Goal: Task Accomplishment & Management: Use online tool/utility

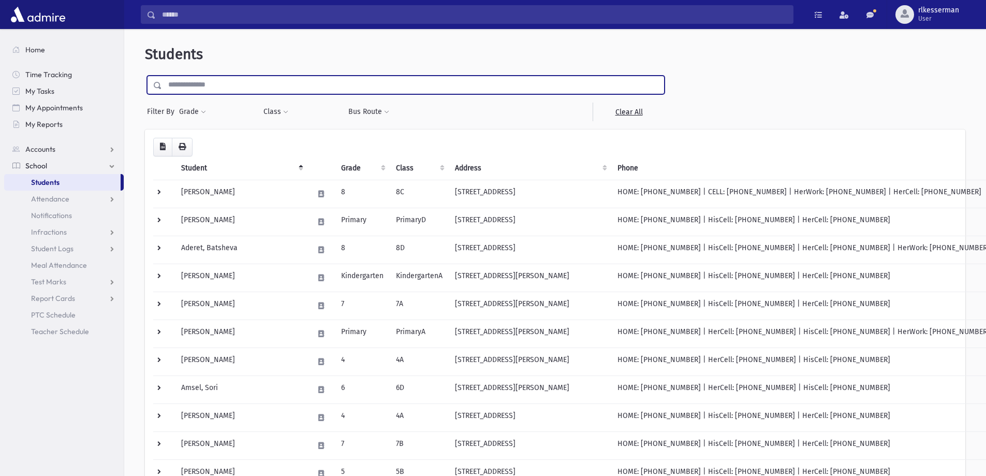
click at [220, 86] on input "text" at bounding box center [413, 85] width 502 height 19
type input "******"
click at [145, 76] on input "submit" at bounding box center [159, 83] width 29 height 14
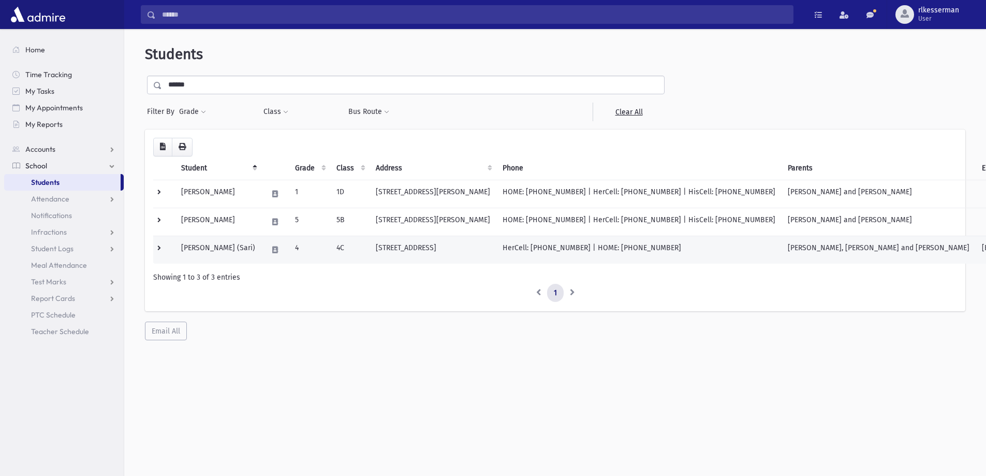
click at [222, 246] on td "Lipson, Sara (Sari)" at bounding box center [218, 249] width 86 height 28
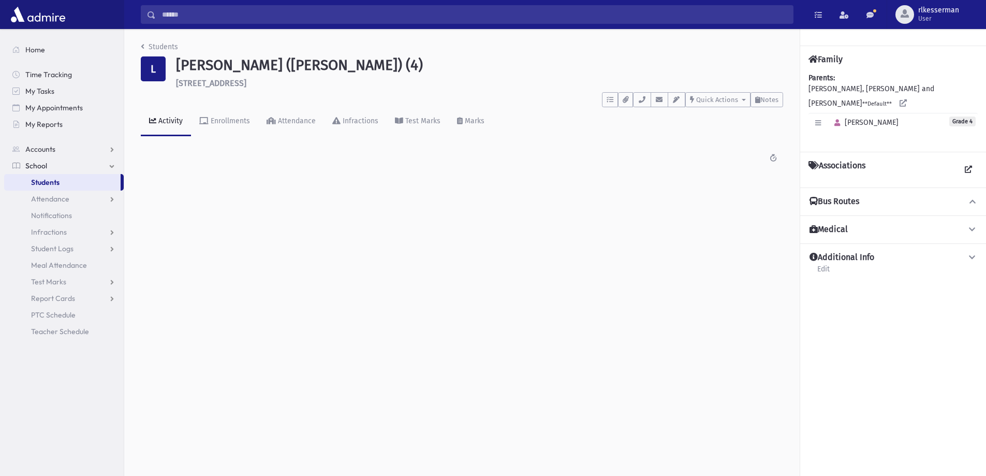
click at [961, 224] on button "Medical" at bounding box center [892, 229] width 169 height 11
click at [968, 226] on icon at bounding box center [972, 229] width 9 height 7
click at [742, 100] on span "button" at bounding box center [744, 100] width 4 height 2
click at [764, 97] on span "Notes" at bounding box center [769, 100] width 18 height 8
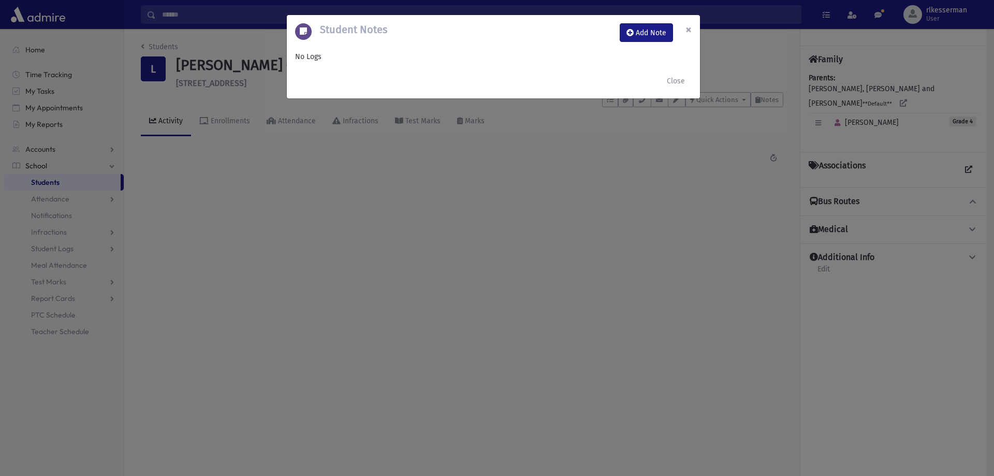
click at [691, 34] on span "×" at bounding box center [688, 29] width 6 height 14
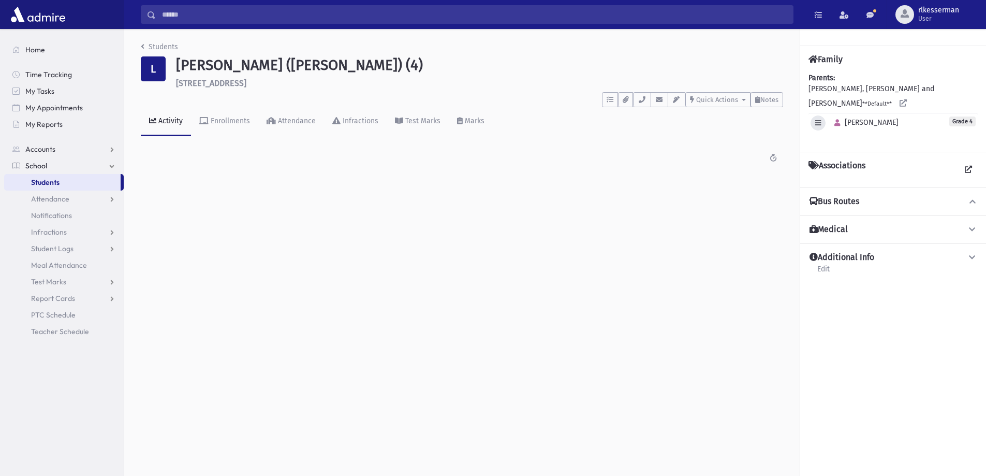
click at [818, 120] on icon "button" at bounding box center [818, 123] width 6 height 7
click at [828, 140] on link "Edit Individual" at bounding box center [851, 149] width 83 height 19
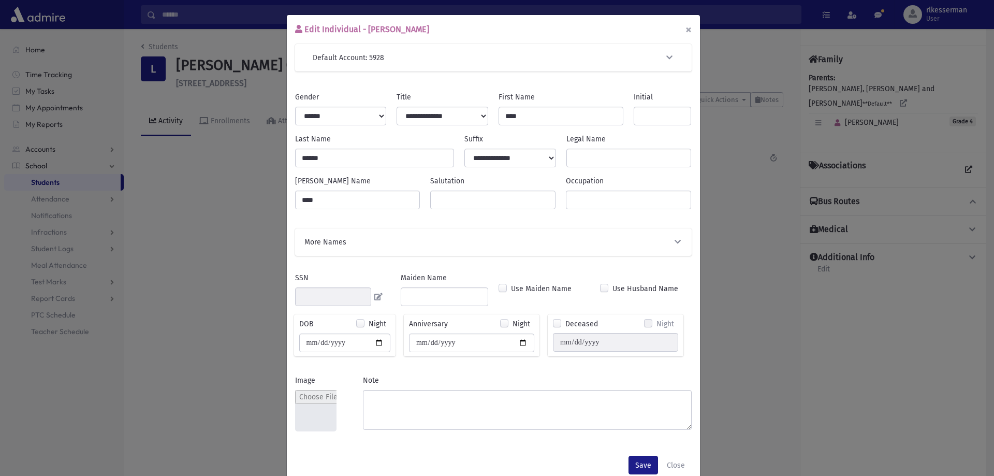
click at [684, 29] on button "×" at bounding box center [688, 29] width 23 height 29
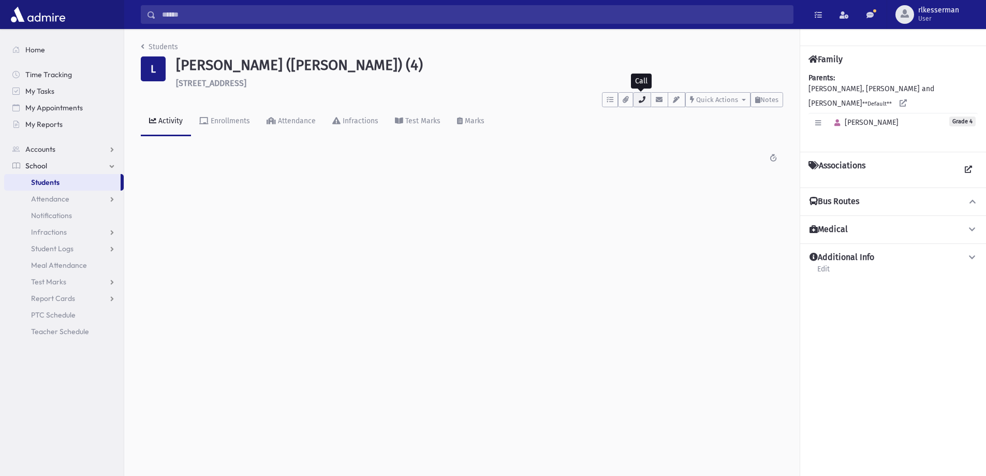
click at [638, 99] on icon "button" at bounding box center [642, 99] width 8 height 7
click at [150, 42] on link "Students" at bounding box center [159, 46] width 37 height 9
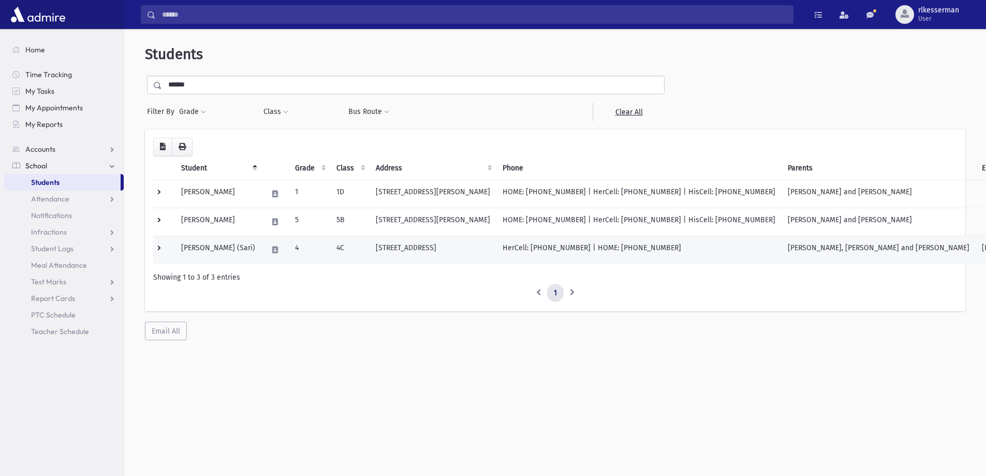
drag, startPoint x: 612, startPoint y: 244, endPoint x: 657, endPoint y: 248, distance: 45.8
click at [657, 248] on td "HerCell: (845) 517-9562 | HOME: (845) 517-9562" at bounding box center [638, 249] width 285 height 28
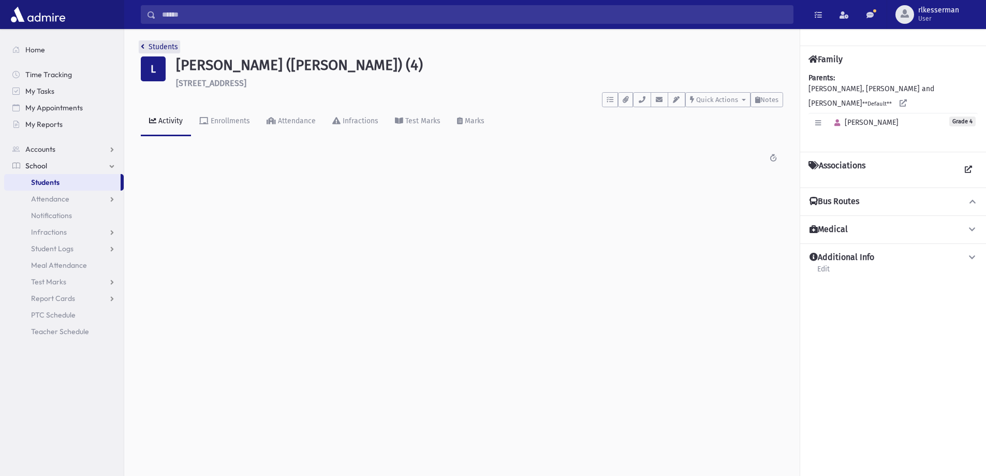
click at [153, 43] on link "Students" at bounding box center [159, 46] width 37 height 9
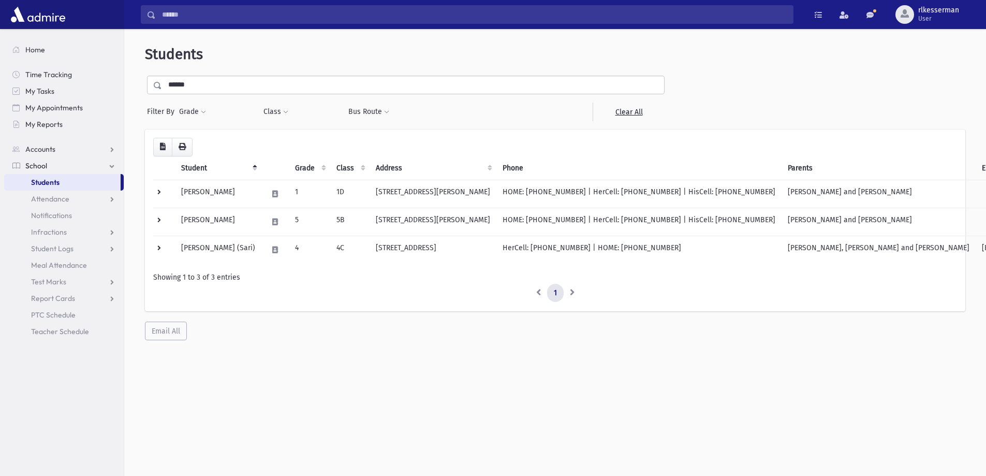
click at [244, 84] on input "******" at bounding box center [413, 85] width 502 height 19
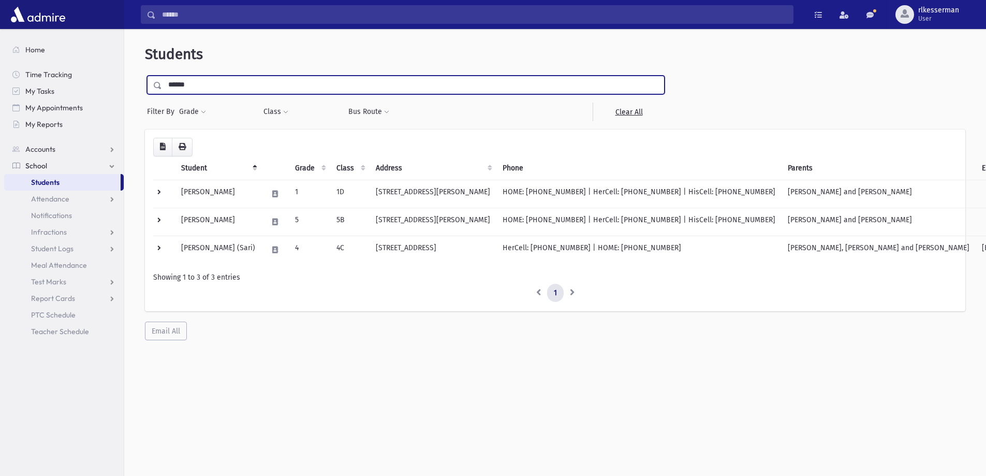
click at [244, 84] on input "******" at bounding box center [413, 85] width 502 height 19
type input "*****"
click at [145, 76] on input "submit" at bounding box center [159, 83] width 29 height 14
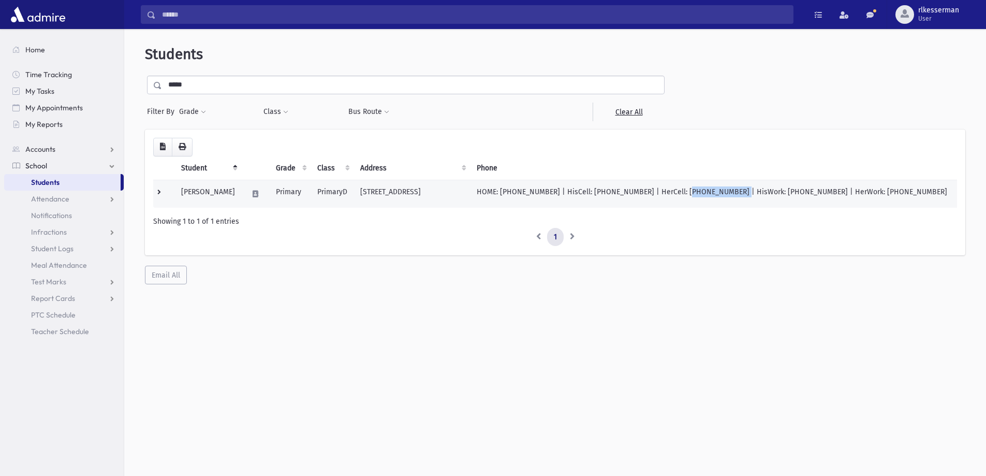
drag, startPoint x: 666, startPoint y: 190, endPoint x: 710, endPoint y: 193, distance: 44.6
click at [710, 193] on td "HOME: (732) 503-5100 | HisCell: (848) 287-4336 | HerCell: (732) 503-5100 | HisW…" at bounding box center [713, 194] width 486 height 28
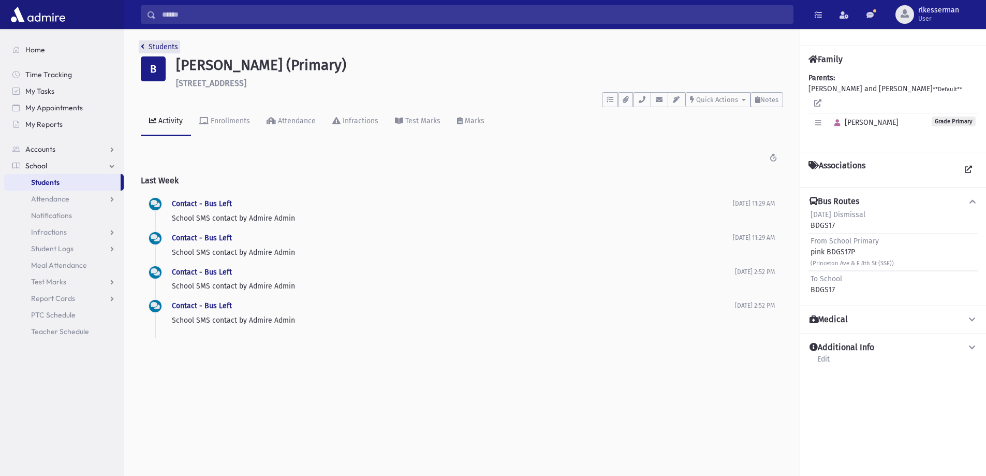
click at [155, 42] on link "Students" at bounding box center [159, 46] width 37 height 9
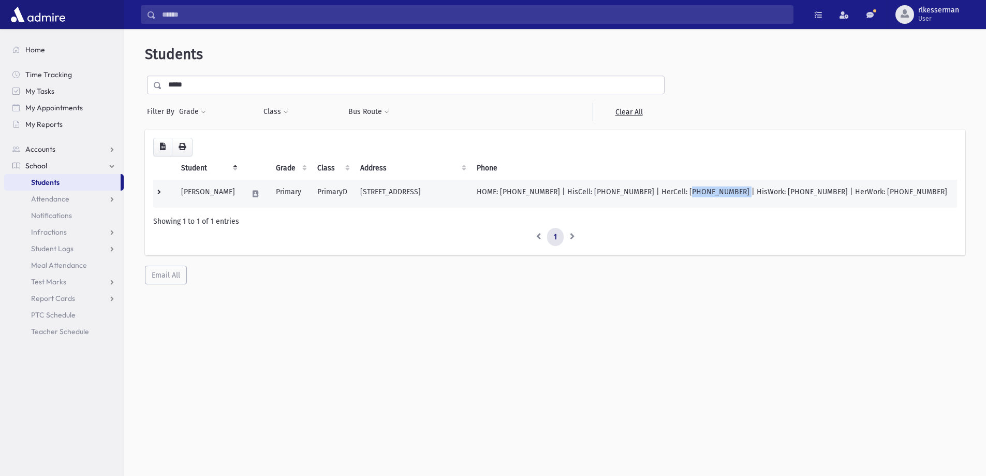
drag, startPoint x: 666, startPoint y: 191, endPoint x: 710, endPoint y: 194, distance: 44.6
click at [710, 194] on td "HOME: (732) 503-5100 | HisCell: (848) 287-4336 | HerCell: (732) 503-5100 | HisW…" at bounding box center [713, 194] width 486 height 28
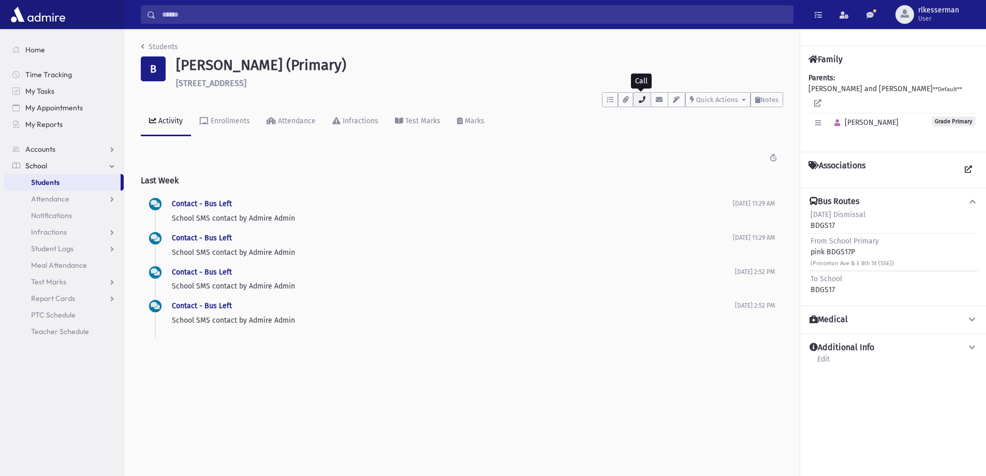
click at [641, 102] on icon "button" at bounding box center [642, 99] width 8 height 7
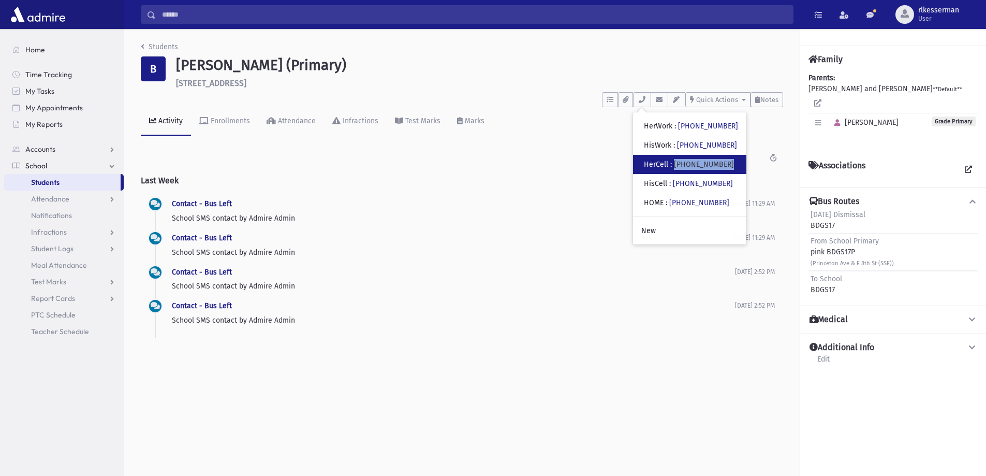
drag, startPoint x: 677, startPoint y: 165, endPoint x: 726, endPoint y: 165, distance: 48.6
click at [726, 165] on div "• HerCell : (732) 503-5100" at bounding box center [689, 164] width 113 height 19
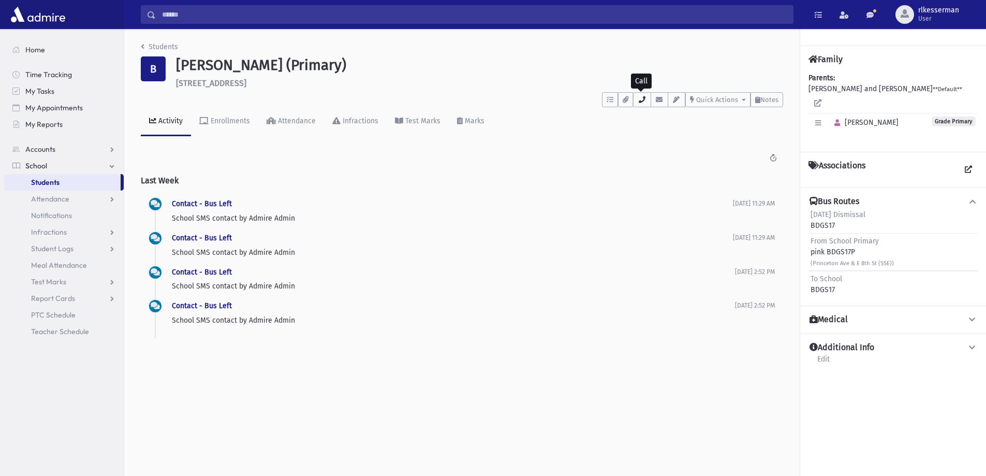
drag, startPoint x: 643, startPoint y: 100, endPoint x: 654, endPoint y: 116, distance: 19.4
click at [644, 100] on icon "button" at bounding box center [642, 99] width 8 height 7
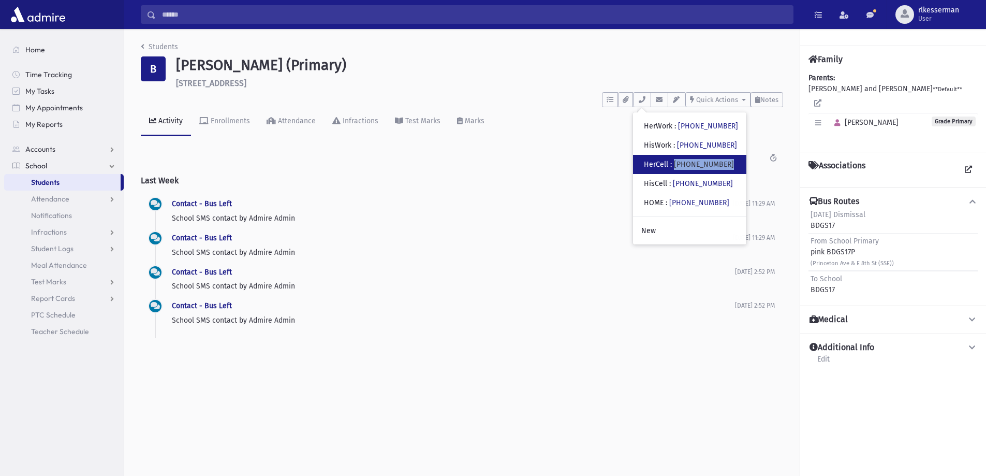
drag, startPoint x: 675, startPoint y: 163, endPoint x: 725, endPoint y: 166, distance: 49.3
click at [725, 166] on div "• HerCell : (732) 503-5100" at bounding box center [689, 164] width 113 height 19
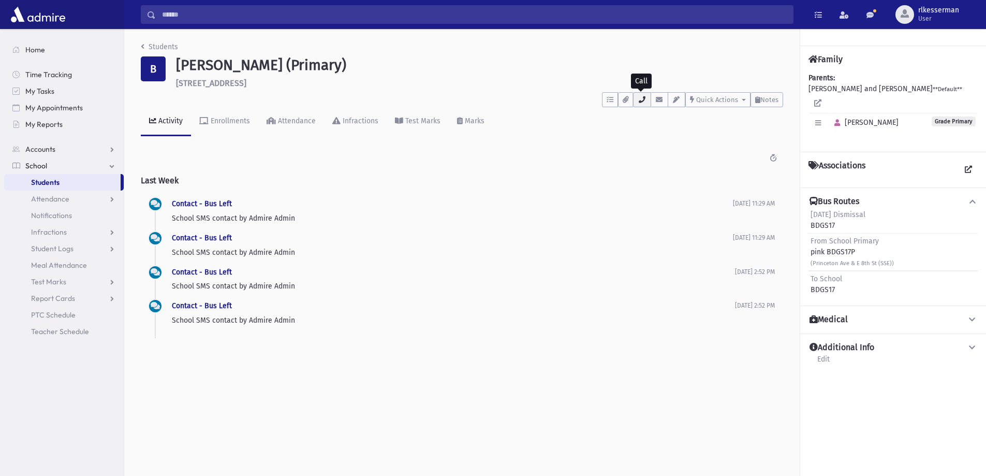
click at [640, 104] on button "button" at bounding box center [642, 99] width 18 height 15
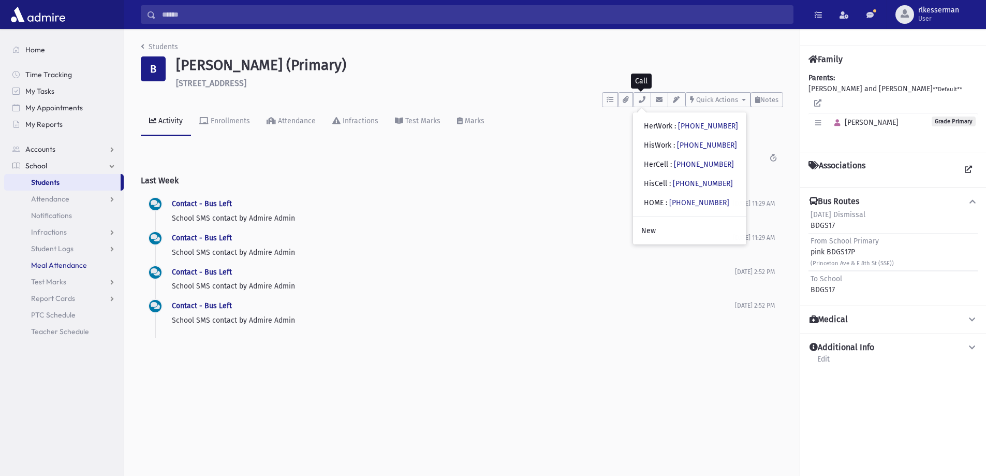
click at [67, 265] on span "Meal Attendance" at bounding box center [59, 264] width 56 height 9
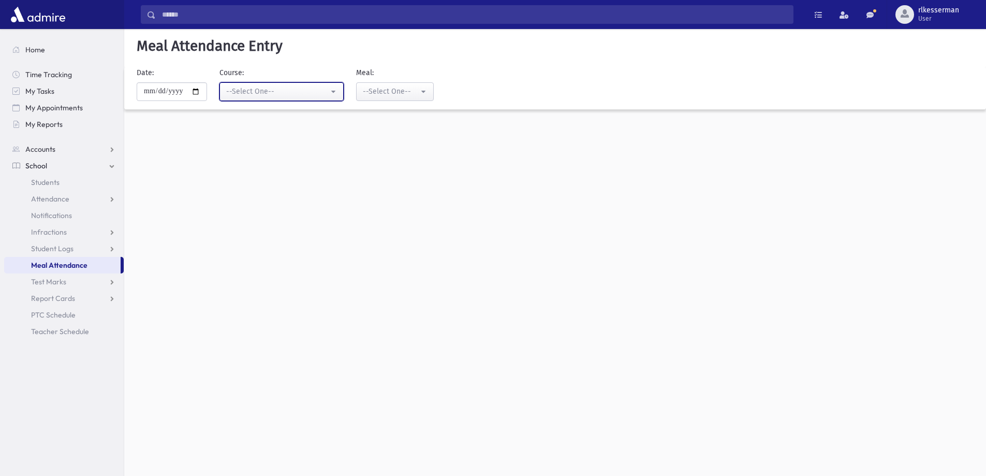
click at [260, 88] on div "--Select One--" at bounding box center [277, 91] width 102 height 11
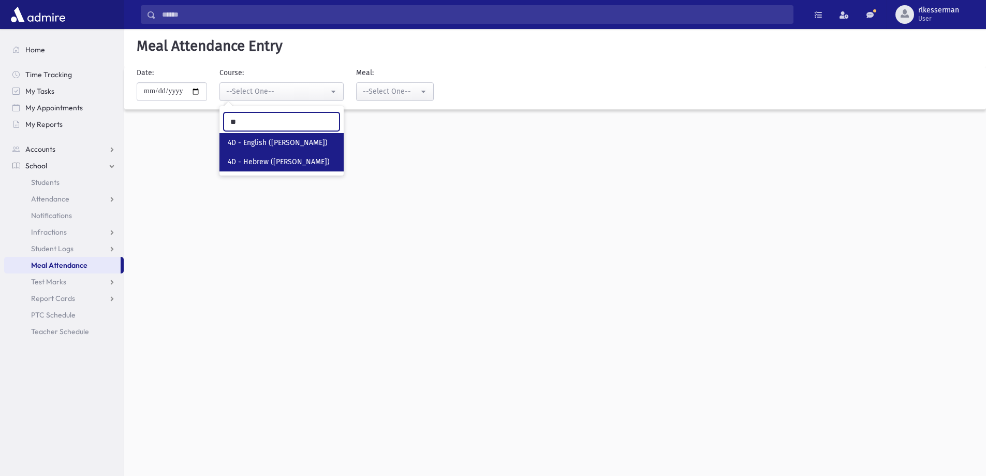
type input "**"
click at [293, 156] on link "4D - Hebrew (Morah Besser)" at bounding box center [281, 161] width 124 height 19
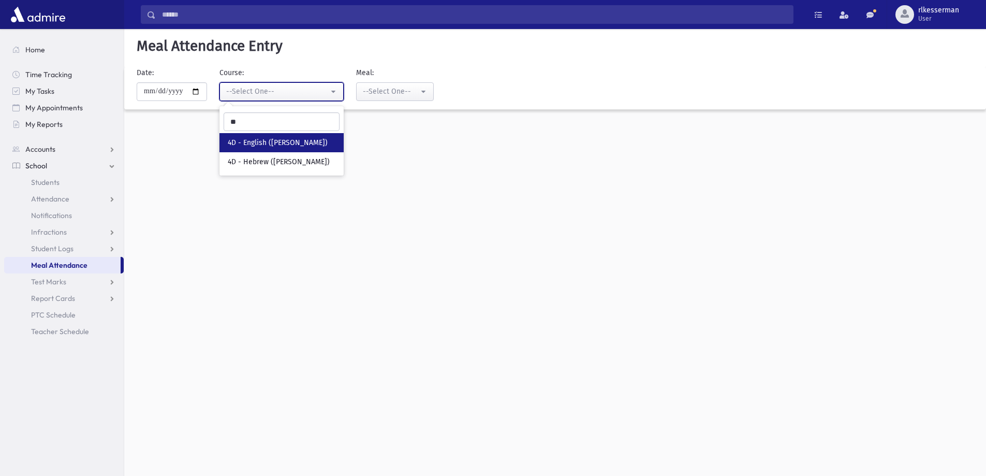
select select "****"
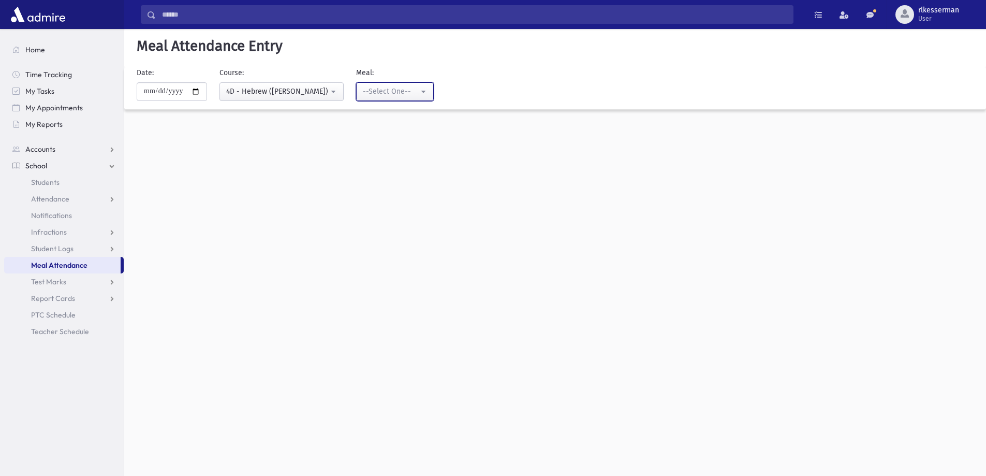
click at [400, 85] on button "--Select One--" at bounding box center [395, 91] width 78 height 19
click at [377, 177] on span "Breakfast" at bounding box center [380, 181] width 32 height 10
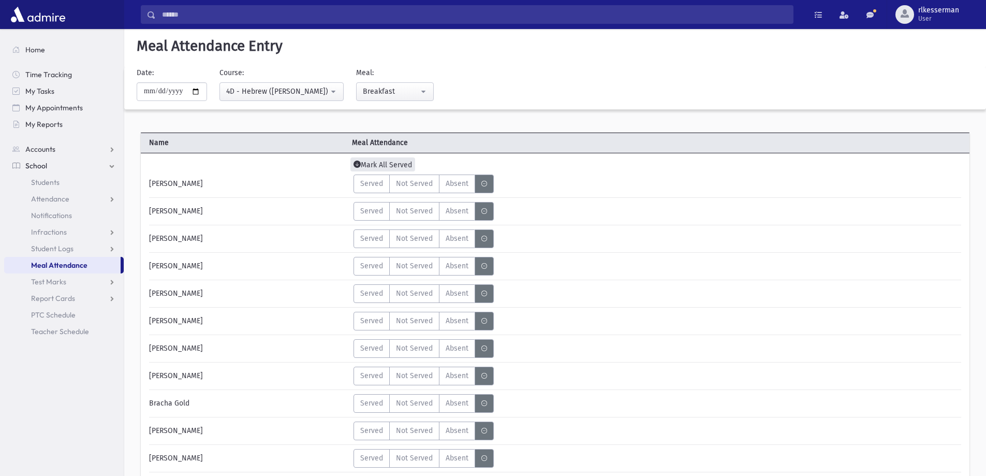
click at [370, 164] on span "Mark All Served" at bounding box center [382, 164] width 65 height 14
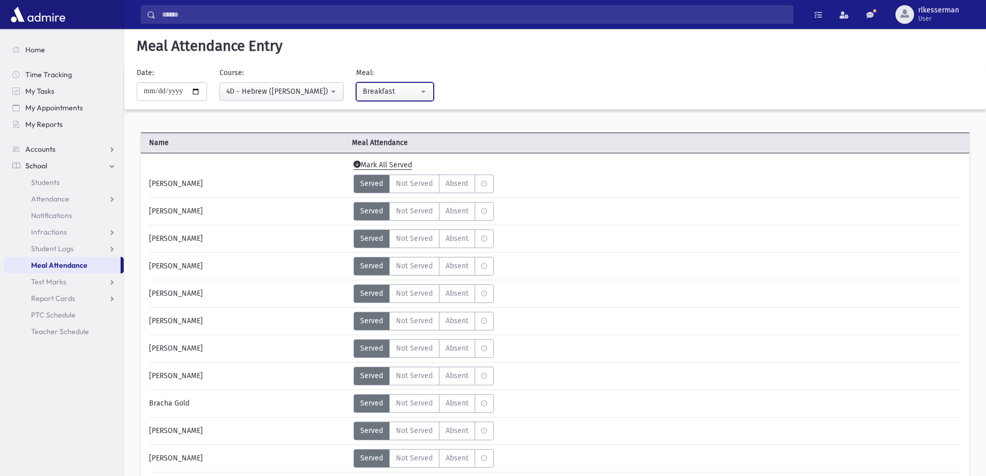
click at [394, 92] on div "Breakfast" at bounding box center [391, 91] width 56 height 11
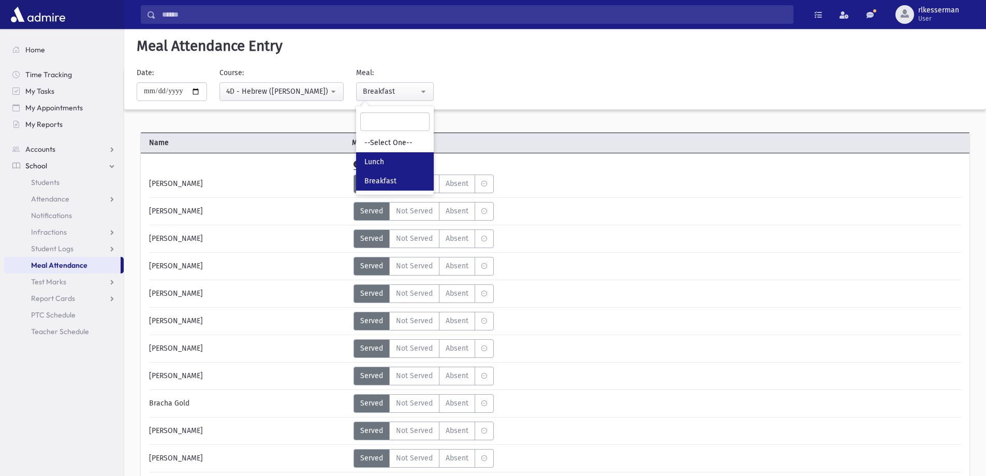
click at [382, 160] on span "Lunch" at bounding box center [374, 162] width 20 height 10
select select "*"
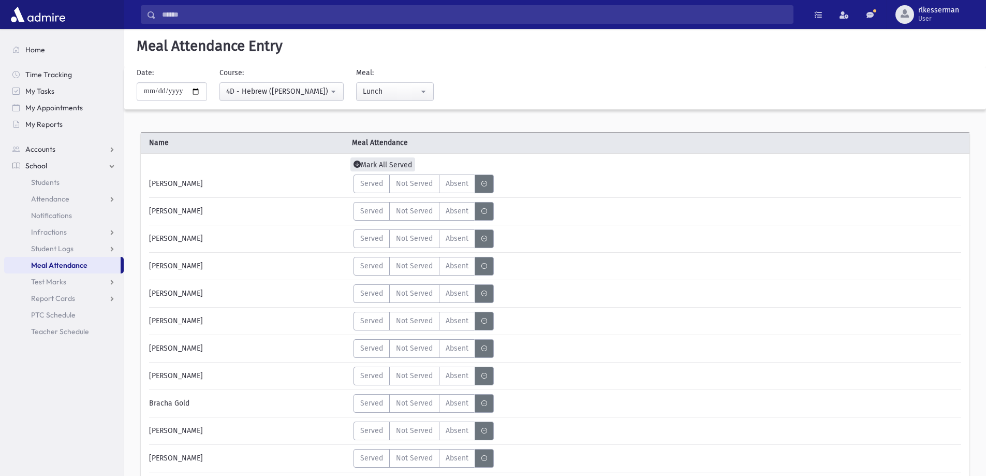
click at [372, 160] on span "Mark All Served" at bounding box center [382, 164] width 65 height 14
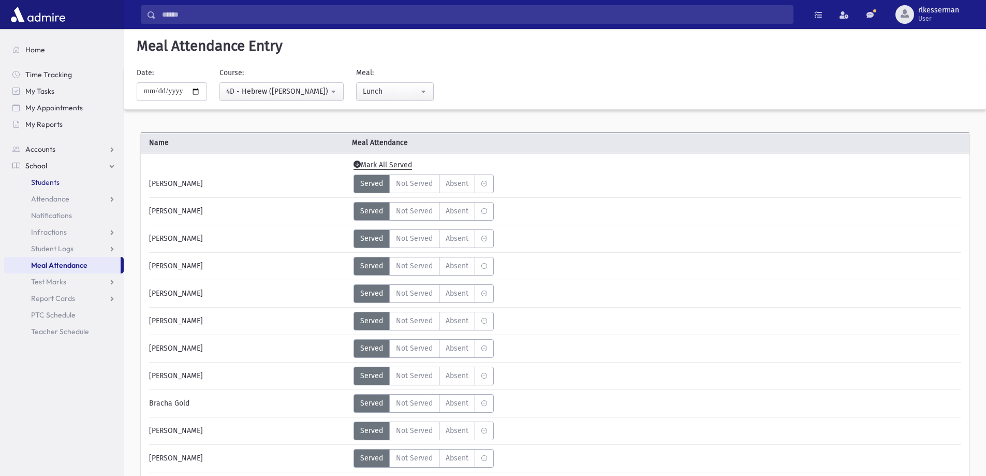
click at [58, 176] on link "Students" at bounding box center [64, 182] width 120 height 17
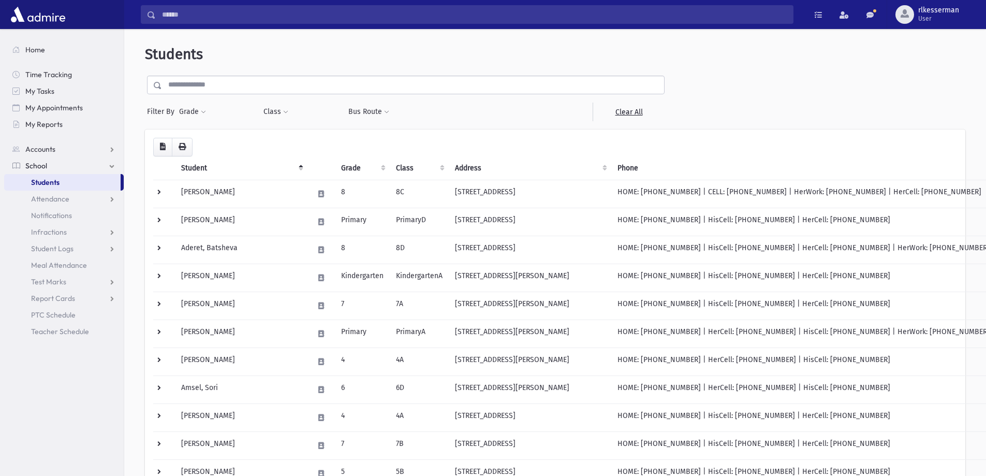
click at [202, 86] on input "text" at bounding box center [413, 85] width 502 height 19
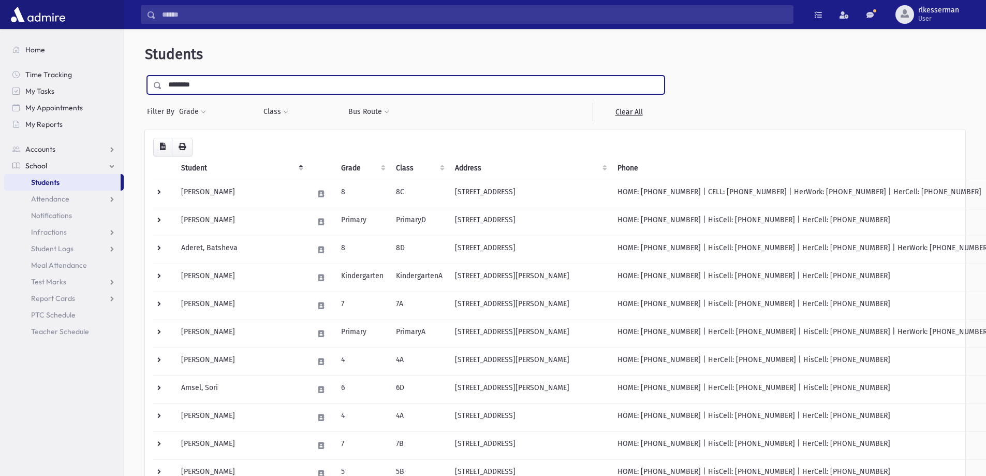
type input "********"
click at [145, 76] on input "submit" at bounding box center [159, 83] width 29 height 14
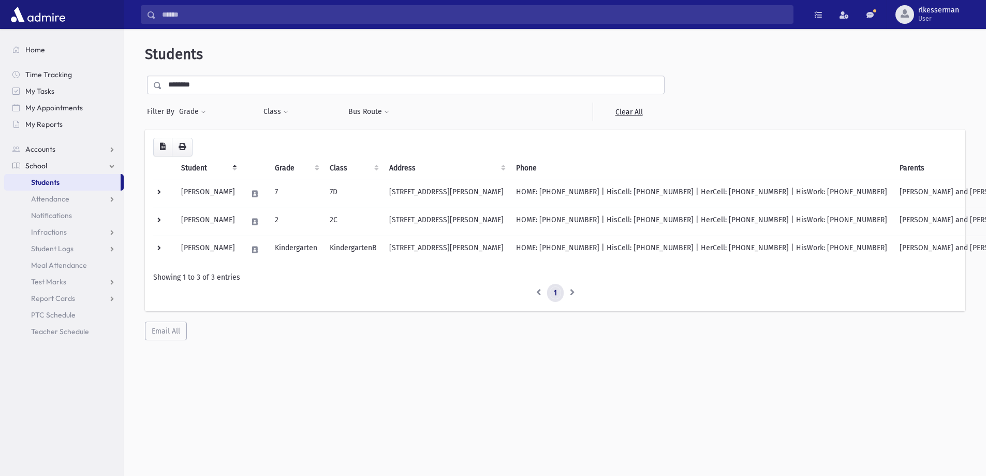
click at [560, 296] on link "1" at bounding box center [555, 293] width 17 height 19
click at [570, 296] on li at bounding box center [573, 293] width 18 height 19
click at [542, 296] on li at bounding box center [538, 293] width 18 height 19
click at [574, 293] on li at bounding box center [573, 293] width 18 height 19
click at [557, 295] on link "1" at bounding box center [555, 293] width 17 height 19
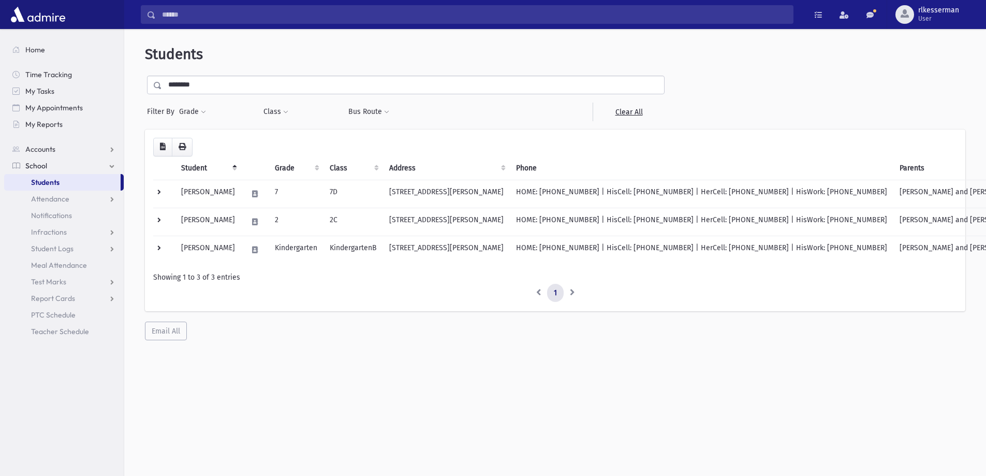
click at [265, 85] on input "********" at bounding box center [413, 85] width 502 height 19
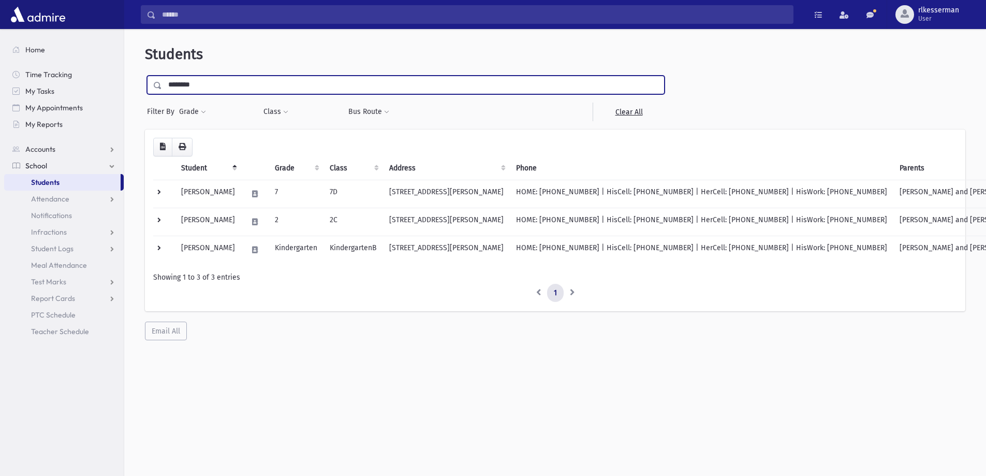
click at [265, 85] on input "********" at bounding box center [413, 85] width 502 height 19
type input "*****"
click at [145, 76] on input "submit" at bounding box center [159, 83] width 29 height 14
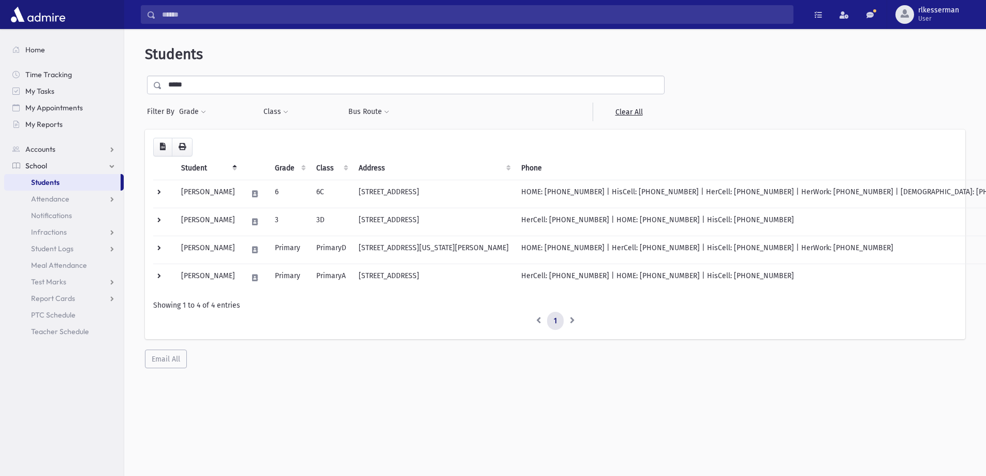
click at [278, 83] on input "*****" at bounding box center [413, 85] width 502 height 19
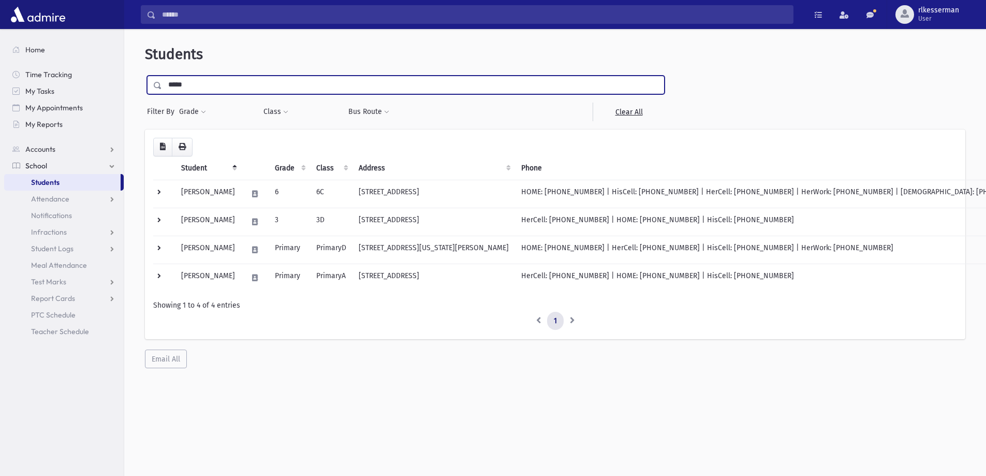
click at [278, 83] on input "*****" at bounding box center [413, 85] width 502 height 19
type input "******"
click at [145, 76] on input "submit" at bounding box center [159, 83] width 29 height 14
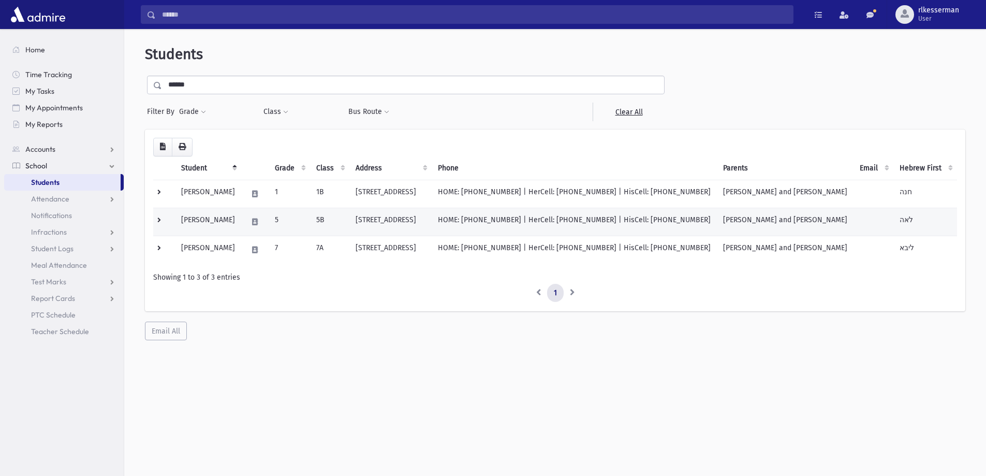
click at [494, 227] on td "HOME: [PHONE_NUMBER] | HerCell: [PHONE_NUMBER] | HisCell: [PHONE_NUMBER]" at bounding box center [574, 222] width 285 height 28
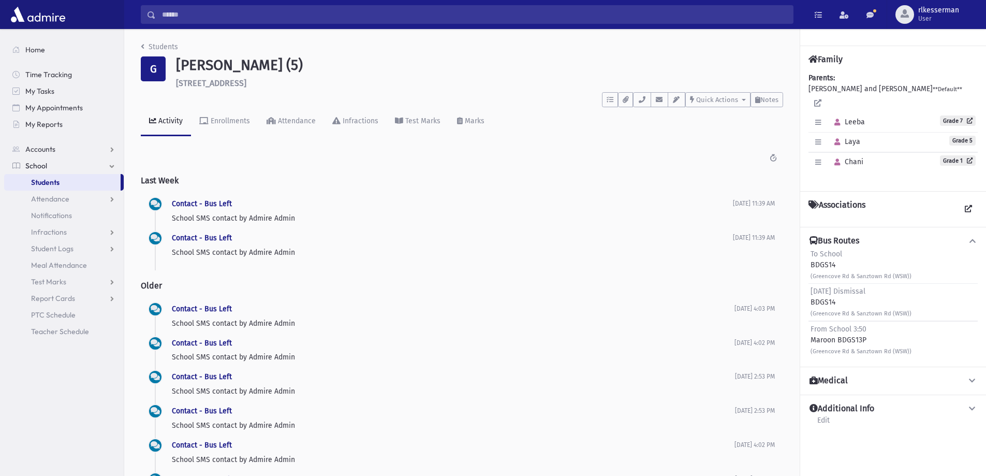
drag, startPoint x: 837, startPoint y: 331, endPoint x: 811, endPoint y: 331, distance: 25.4
click at [811, 331] on div "From School 3:50 Maroon BDGS13P (Greencove Rd & Sanztown Rd (WSW))" at bounding box center [860, 339] width 101 height 33
click at [164, 48] on link "Students" at bounding box center [159, 46] width 37 height 9
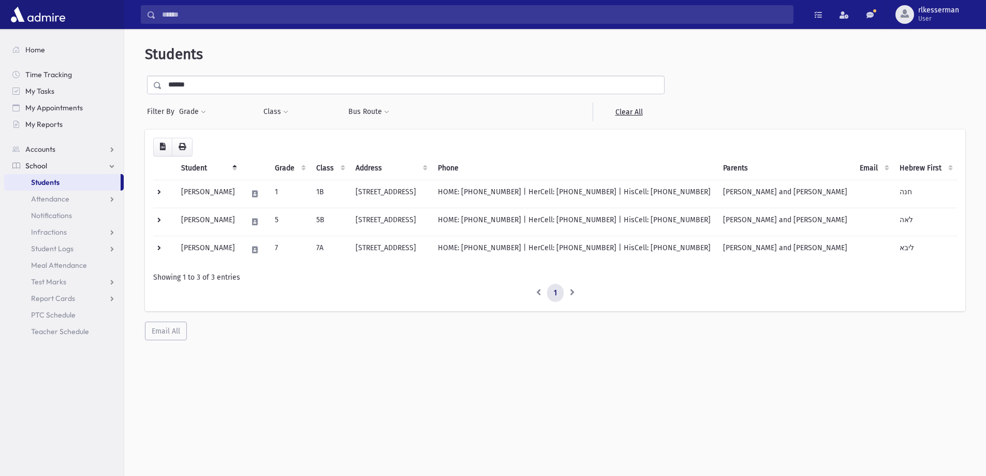
click at [572, 291] on li at bounding box center [573, 293] width 18 height 19
click at [548, 291] on link "1" at bounding box center [555, 293] width 17 height 19
click at [539, 290] on li at bounding box center [538, 293] width 18 height 19
click at [553, 290] on link "1" at bounding box center [555, 293] width 17 height 19
click at [566, 290] on li at bounding box center [573, 293] width 18 height 19
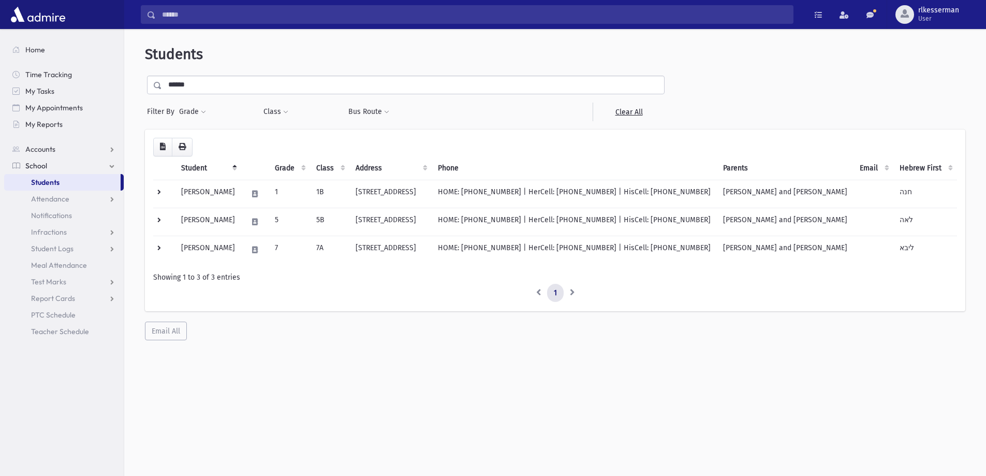
click at [540, 291] on li at bounding box center [538, 293] width 18 height 19
click at [244, 88] on input "******" at bounding box center [413, 85] width 502 height 19
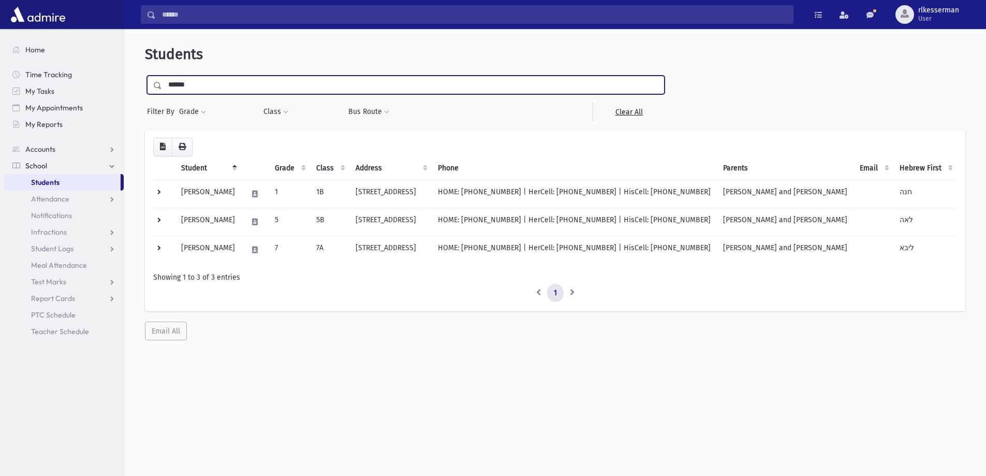
click at [244, 88] on input "******" at bounding box center [413, 85] width 502 height 19
type input "******"
click at [145, 76] on input "submit" at bounding box center [159, 83] width 29 height 14
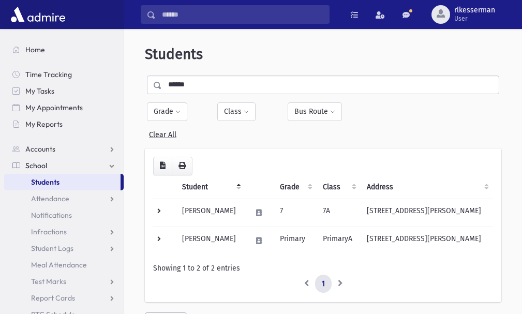
click at [0, 34] on nav "Home Time Tracking My Tasks My Appointments My Reports Accounts Accounts Accoun…" at bounding box center [62, 185] width 124 height 313
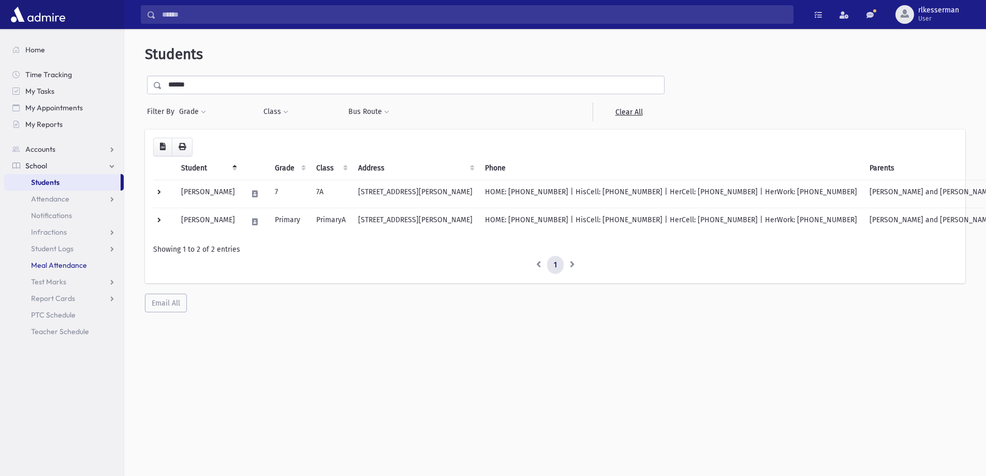
click at [68, 265] on span "Meal Attendance" at bounding box center [59, 264] width 56 height 9
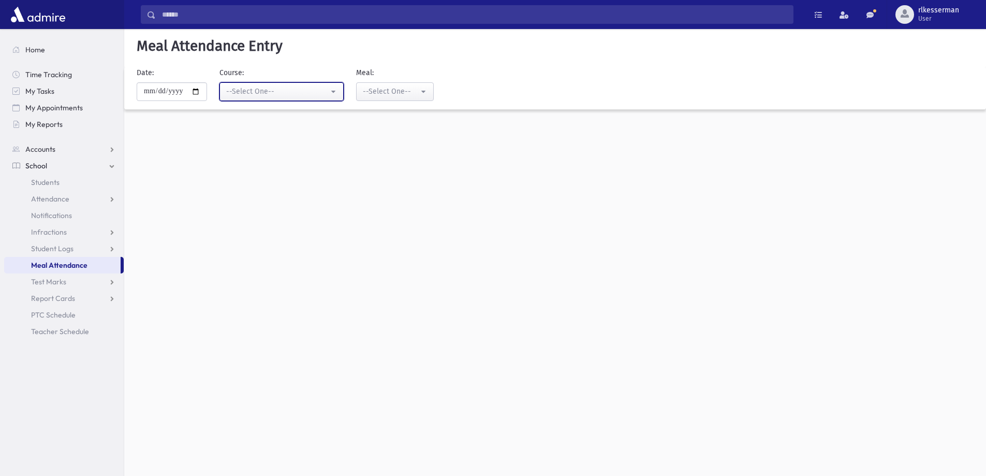
click at [252, 94] on div "--Select One--" at bounding box center [277, 91] width 102 height 11
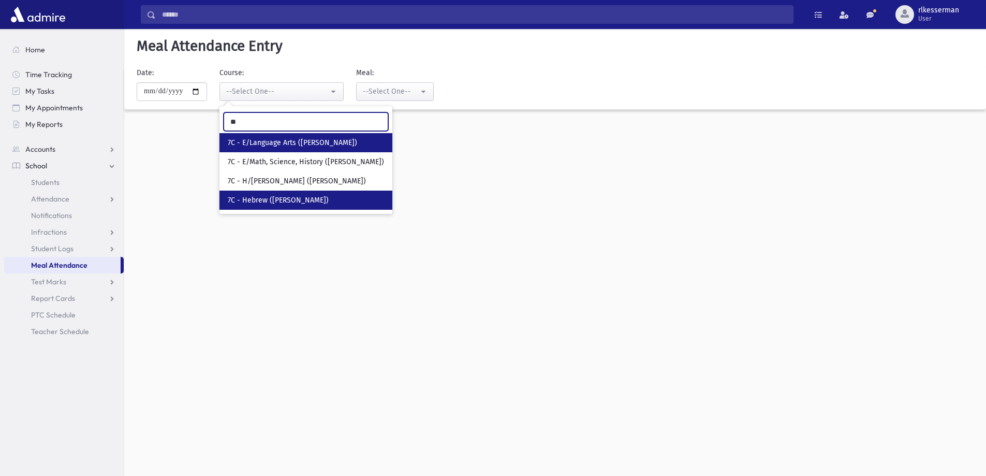
type input "**"
click at [318, 195] on span "7C - Hebrew ([PERSON_NAME])" at bounding box center [278, 200] width 101 height 10
select select "****"
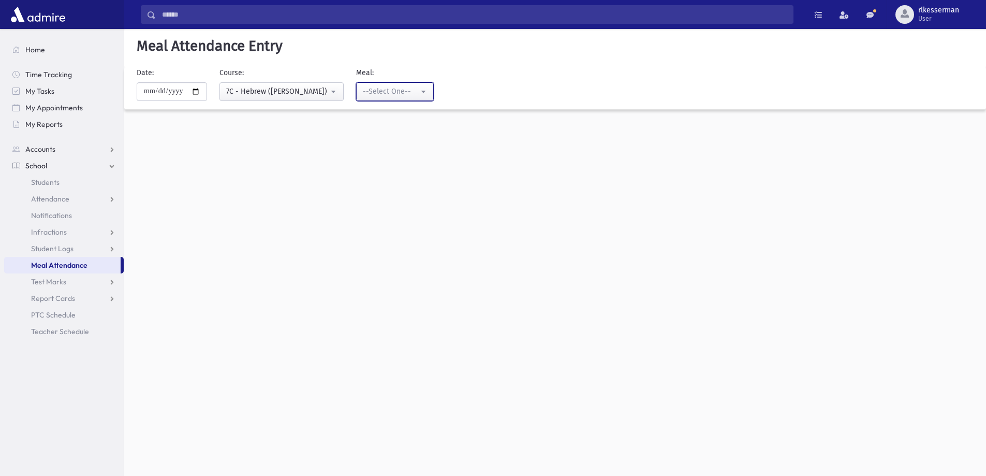
click at [392, 96] on div "--Select One--" at bounding box center [391, 91] width 56 height 11
click at [382, 156] on link "Lunch" at bounding box center [395, 161] width 78 height 19
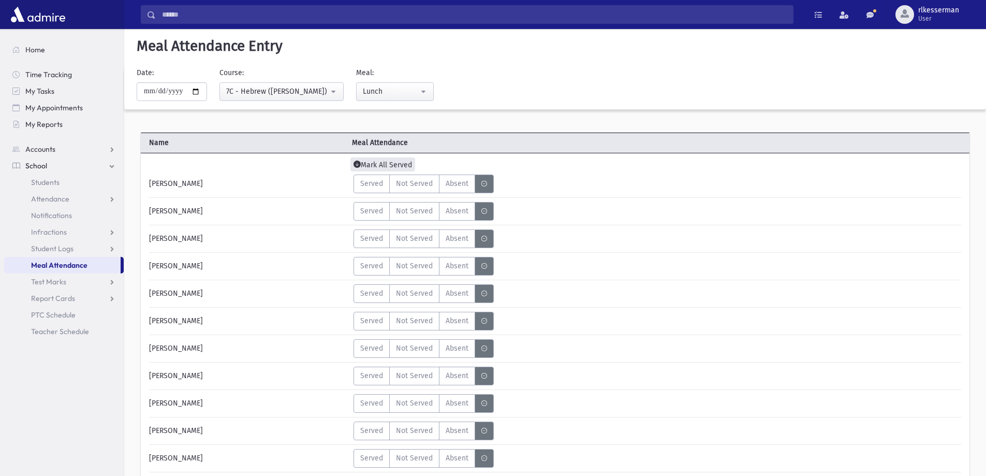
click at [365, 159] on span "Mark All Served" at bounding box center [382, 164] width 65 height 14
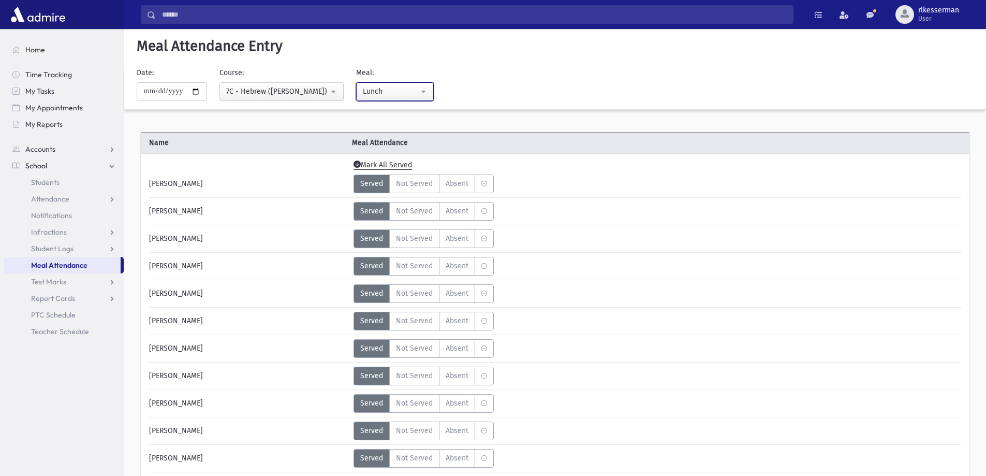
click at [393, 90] on div "Lunch" at bounding box center [391, 91] width 56 height 11
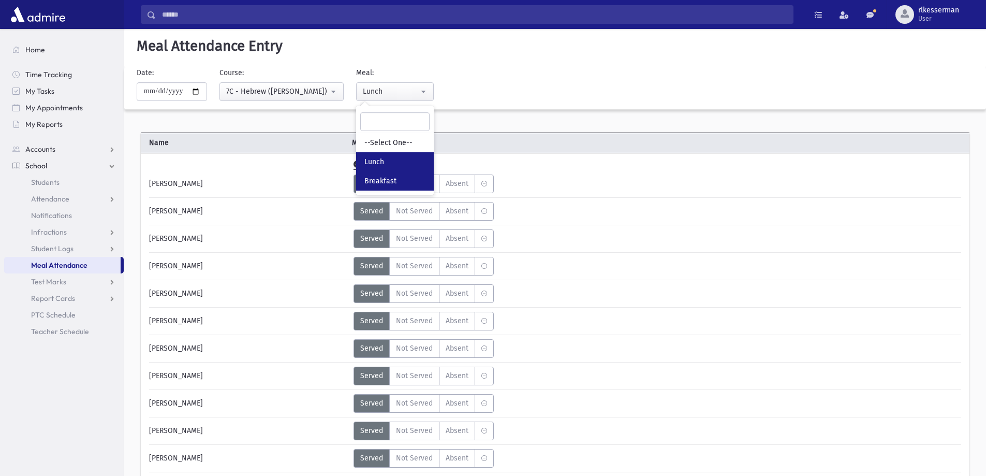
click at [382, 173] on link "Breakfast" at bounding box center [395, 180] width 78 height 19
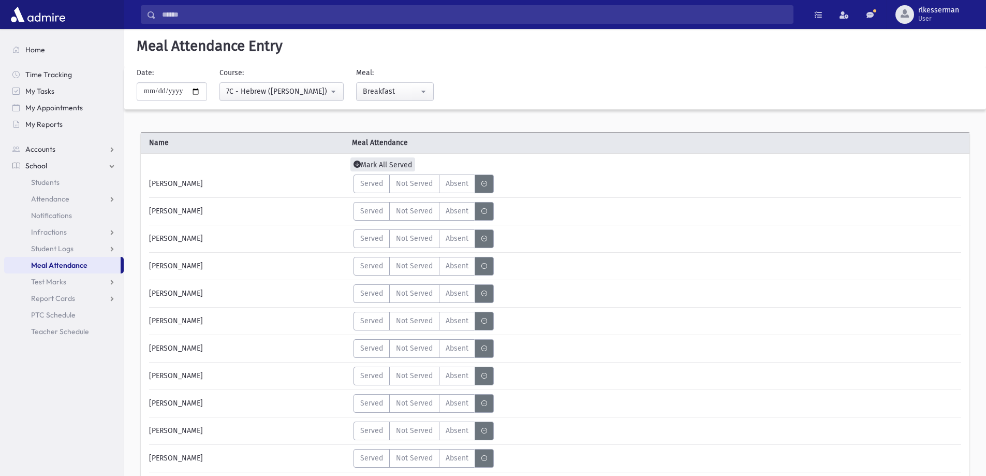
click at [367, 166] on span "Mark All Served" at bounding box center [382, 164] width 65 height 14
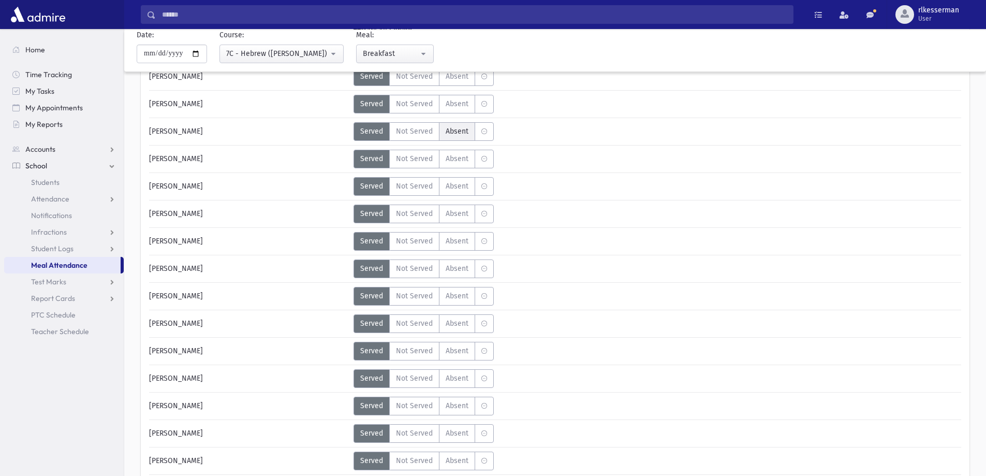
scroll to position [207, 0]
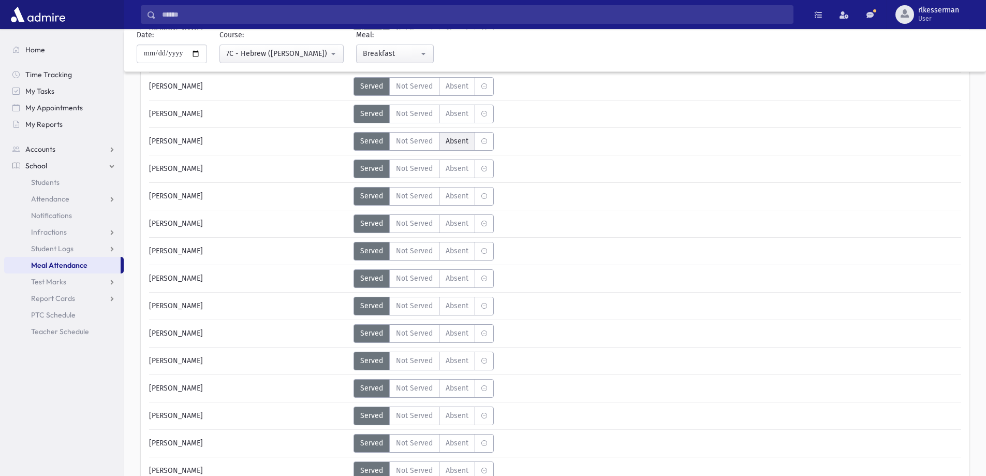
click at [460, 143] on span "Absent" at bounding box center [457, 141] width 23 height 11
click at [370, 144] on span "Served" at bounding box center [371, 141] width 23 height 11
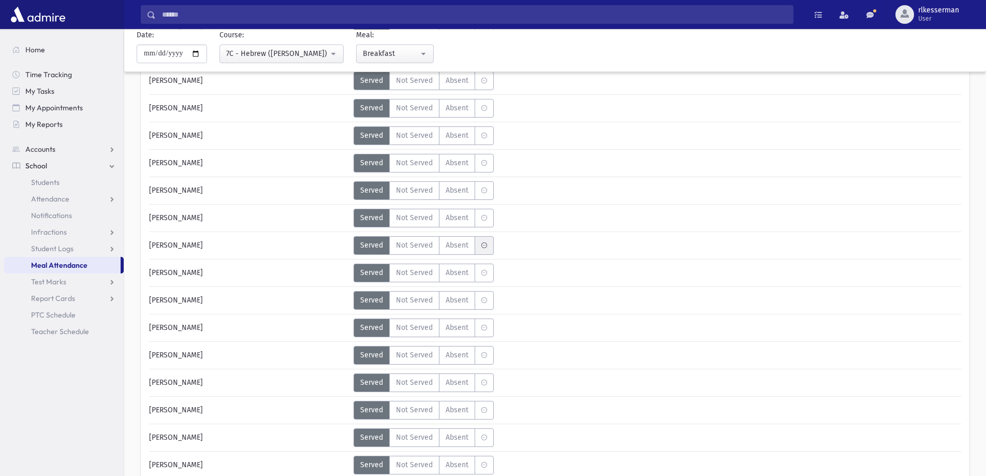
scroll to position [311, 0]
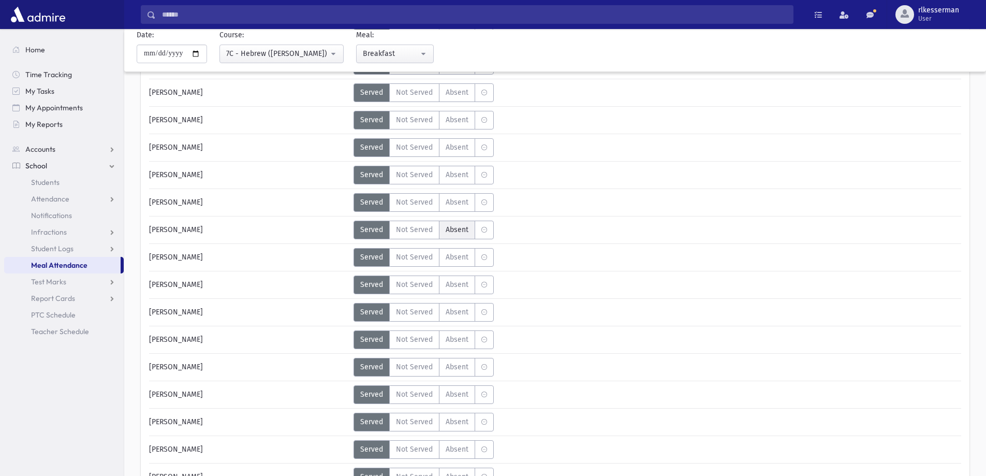
click at [467, 224] on span "Absent" at bounding box center [457, 229] width 23 height 11
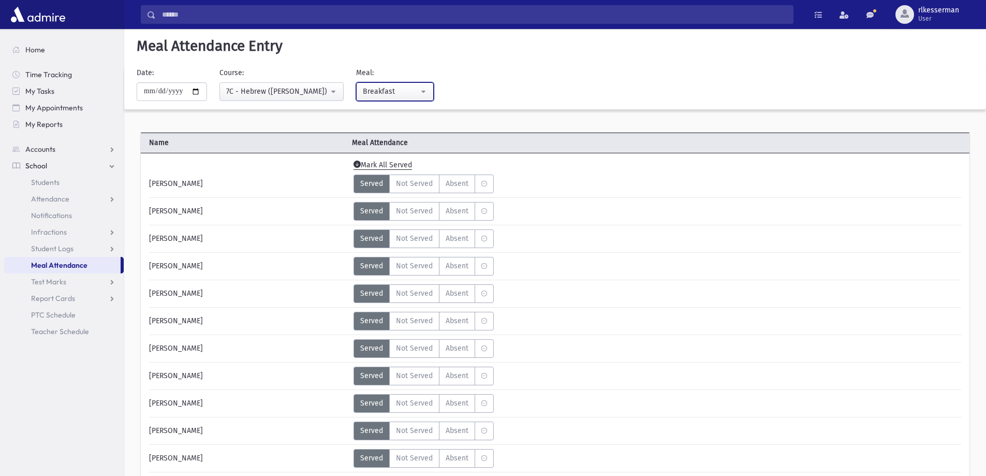
click at [396, 89] on div "Breakfast" at bounding box center [391, 91] width 56 height 11
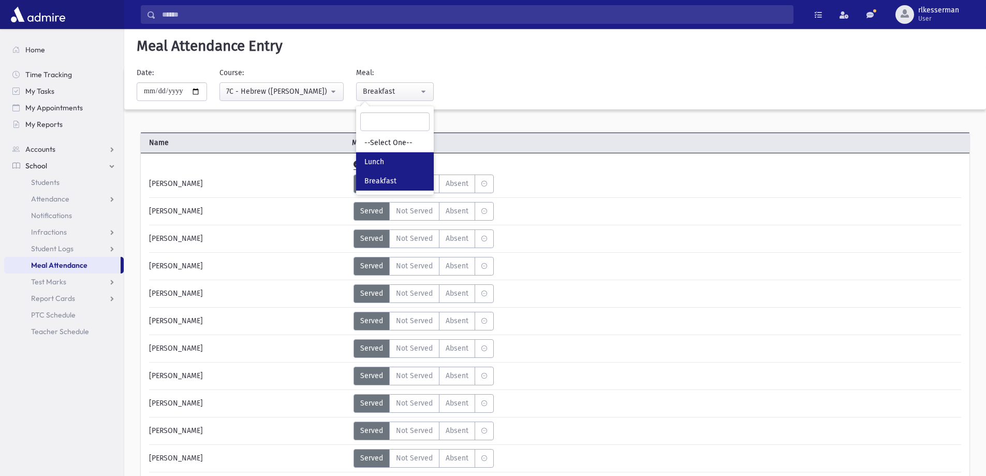
click at [392, 153] on link "Lunch" at bounding box center [395, 161] width 78 height 19
select select "*"
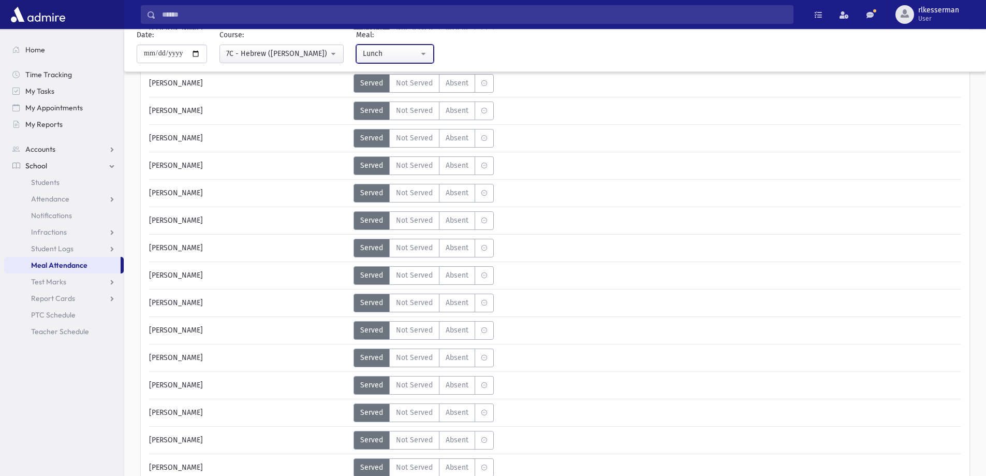
scroll to position [207, 0]
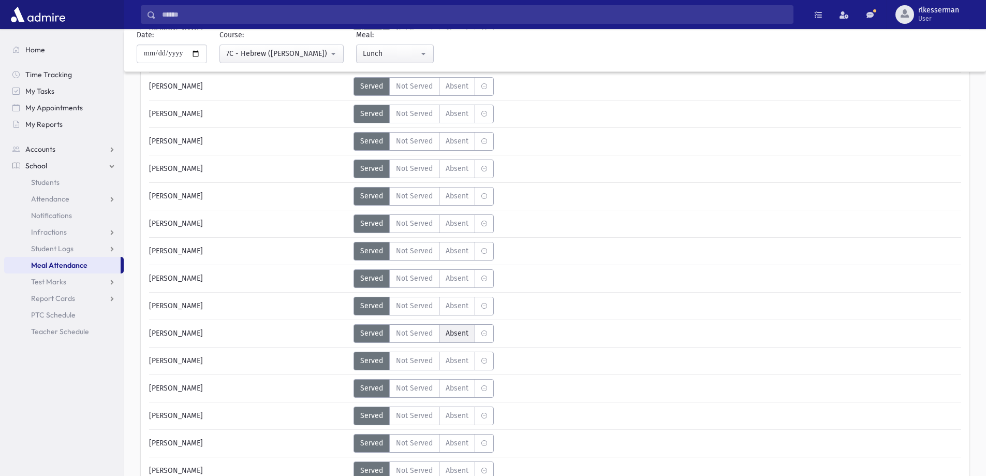
drag, startPoint x: 457, startPoint y: 331, endPoint x: 463, endPoint y: 329, distance: 6.4
click at [456, 331] on span "Absent" at bounding box center [457, 333] width 23 height 11
click at [58, 199] on span "Attendance" at bounding box center [50, 198] width 38 height 9
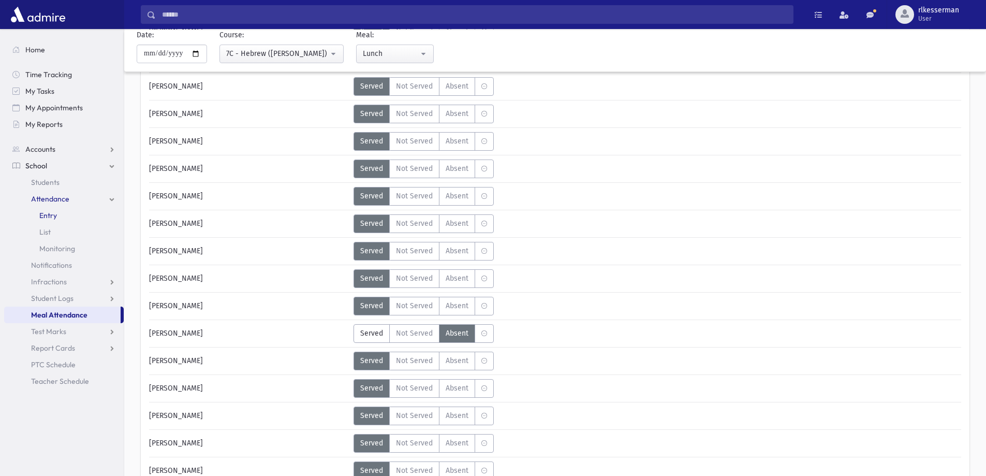
click at [58, 214] on link "Entry" at bounding box center [64, 215] width 120 height 17
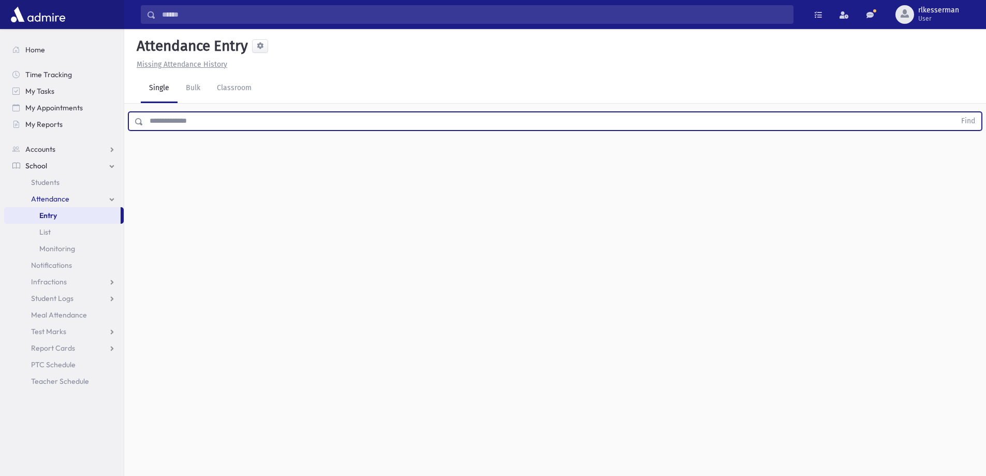
click at [262, 123] on input "text" at bounding box center [549, 121] width 812 height 19
type input "*********"
click at [224, 86] on link "Classroom" at bounding box center [234, 88] width 51 height 29
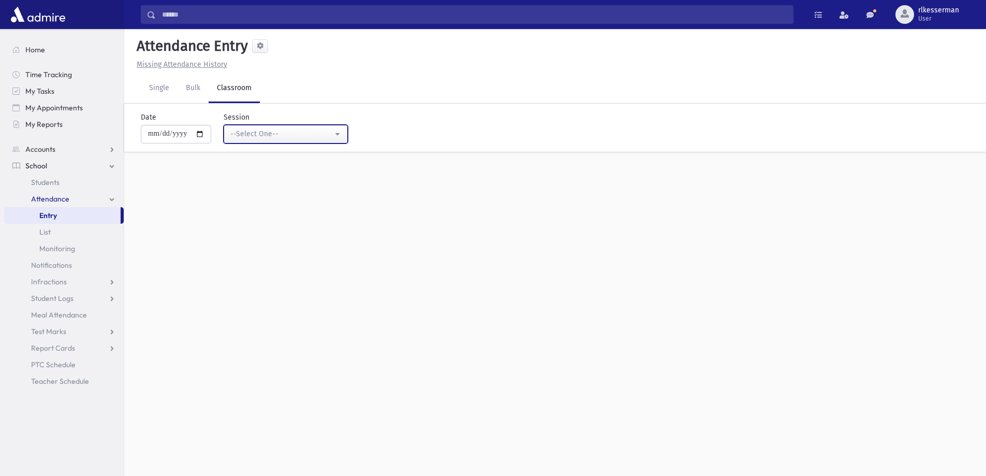
click at [263, 132] on div "--Select One--" at bounding box center [281, 133] width 102 height 11
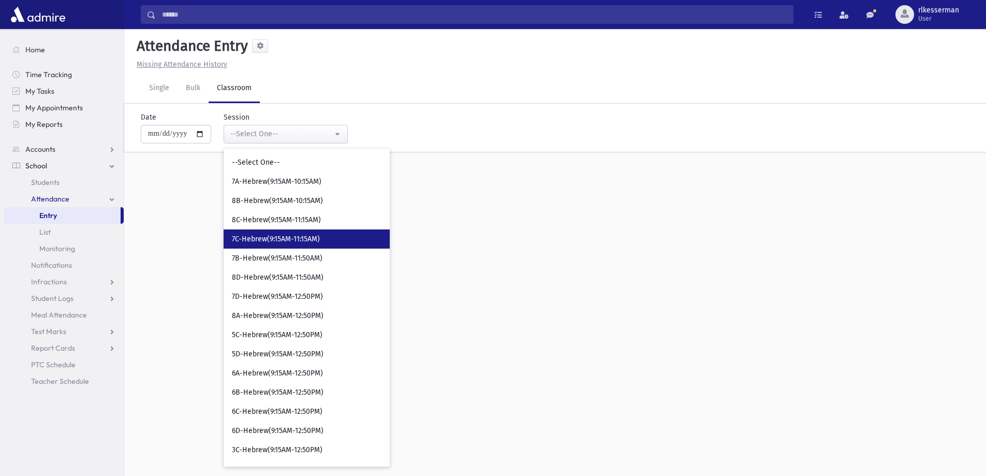
click at [255, 243] on span "7C-Hebrew(9:15AM-11:15AM)" at bounding box center [276, 239] width 88 height 10
select select "****"
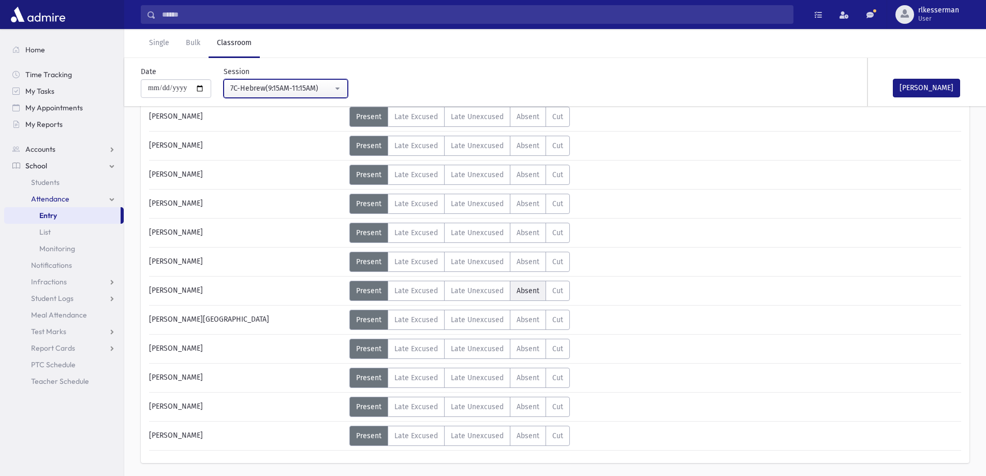
scroll to position [560, 0]
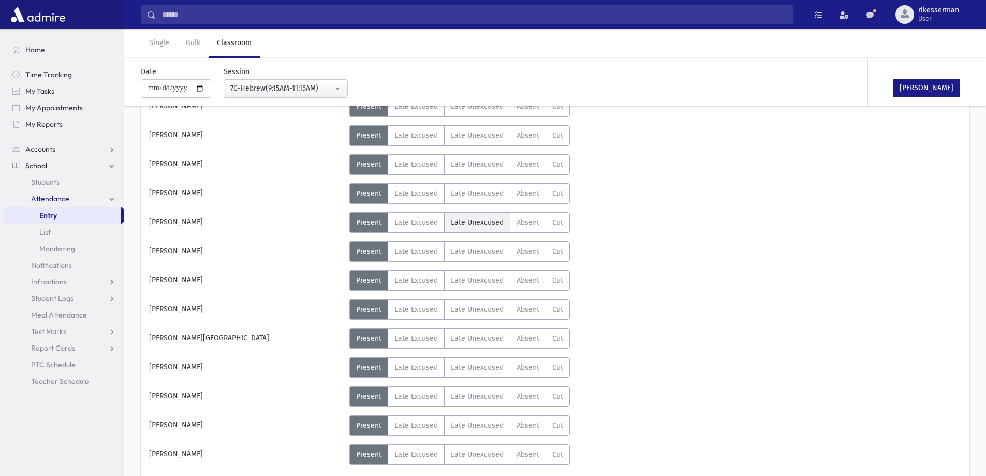
click at [457, 221] on span "Late Unexcused" at bounding box center [477, 222] width 53 height 9
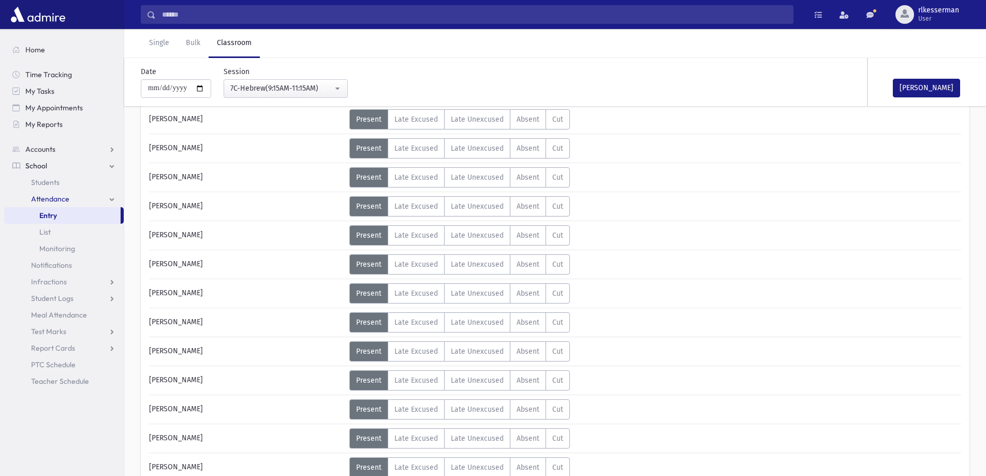
scroll to position [198, 0]
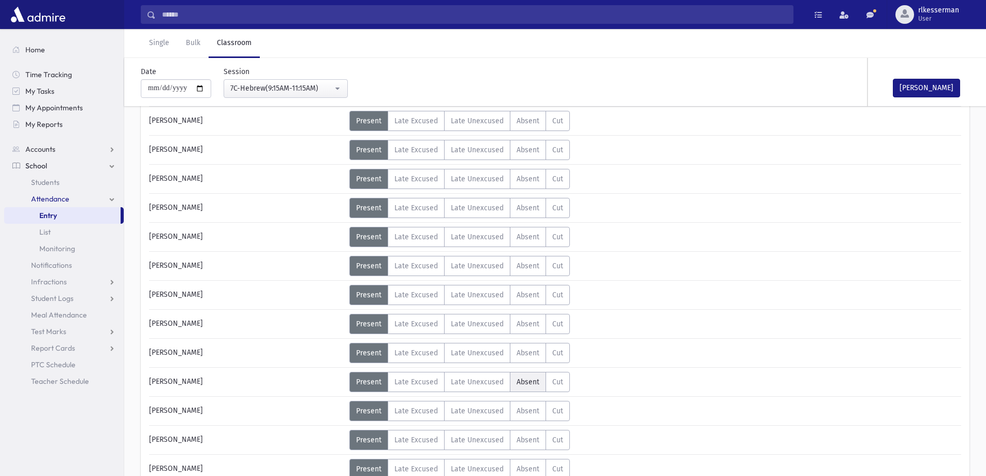
click at [528, 381] on span "Absent" at bounding box center [527, 381] width 23 height 9
click at [932, 86] on button "Mark Done" at bounding box center [926, 88] width 67 height 19
click at [57, 180] on span "Students" at bounding box center [45, 182] width 28 height 9
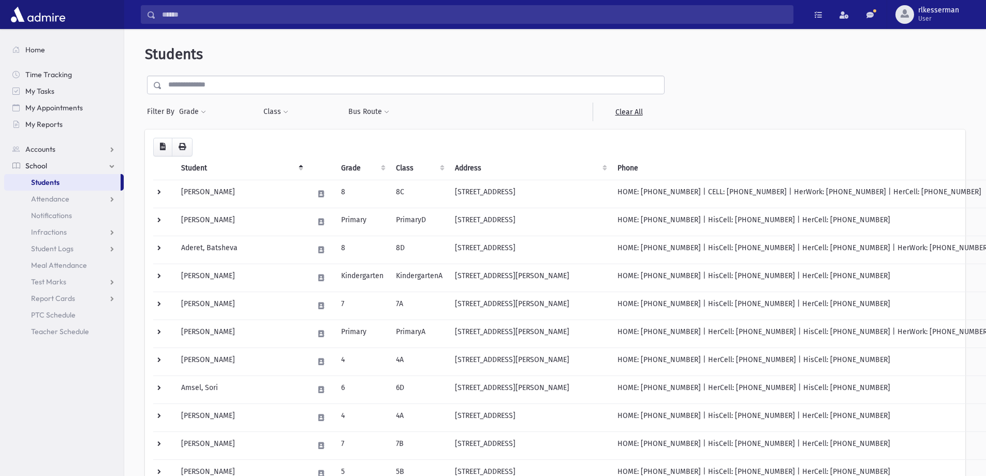
click at [222, 81] on input "text" at bounding box center [413, 85] width 502 height 19
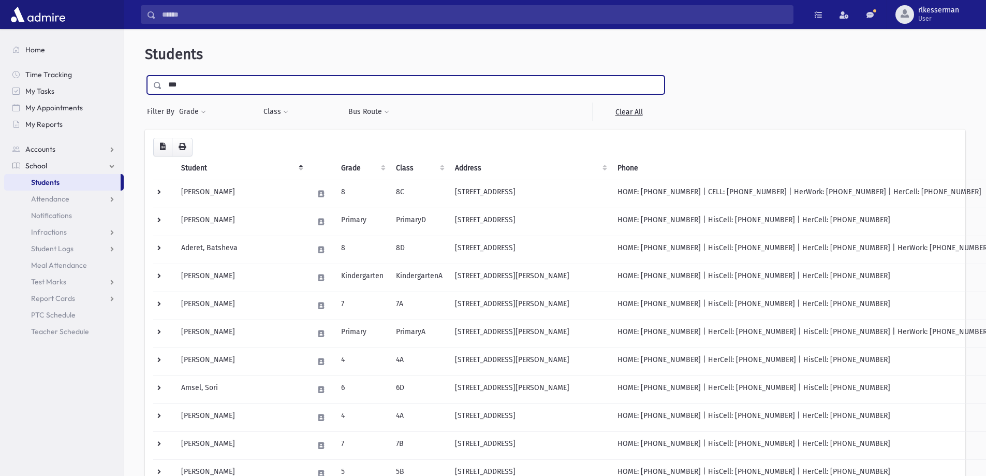
type input "***"
click at [145, 76] on input "submit" at bounding box center [159, 83] width 29 height 14
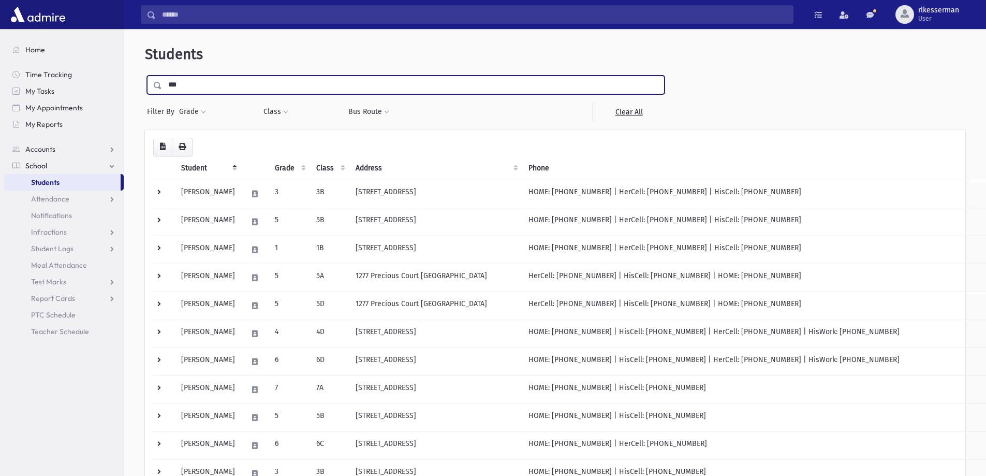
click at [208, 80] on input "***" at bounding box center [413, 85] width 502 height 19
type input "*****"
click at [145, 76] on input "submit" at bounding box center [159, 83] width 29 height 14
